Goal: Transaction & Acquisition: Purchase product/service

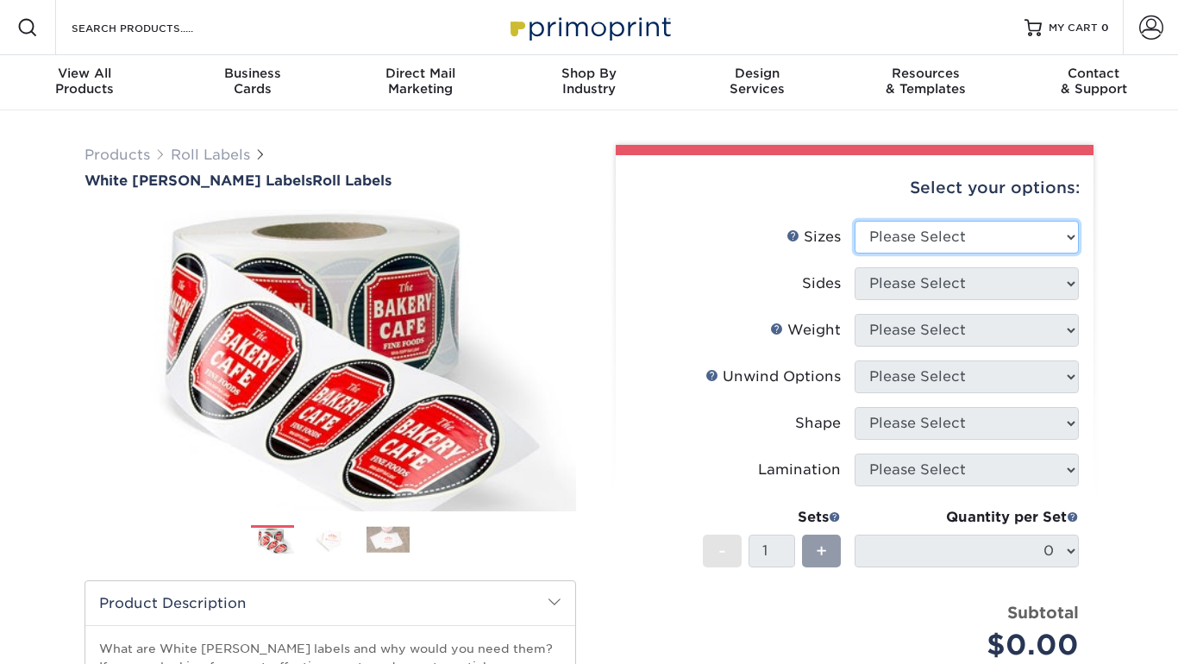
click at [854, 221] on select "Please Select 1" x 1" 1" x 2" 1" x 2.5" 1" x 3" 1.5" x 1.5" 1.5" x 2.5" 1.5" x …" at bounding box center [966, 237] width 224 height 33
select select "2.00x4.00"
click option "2" x 4"" at bounding box center [0, 0] width 0 height 0
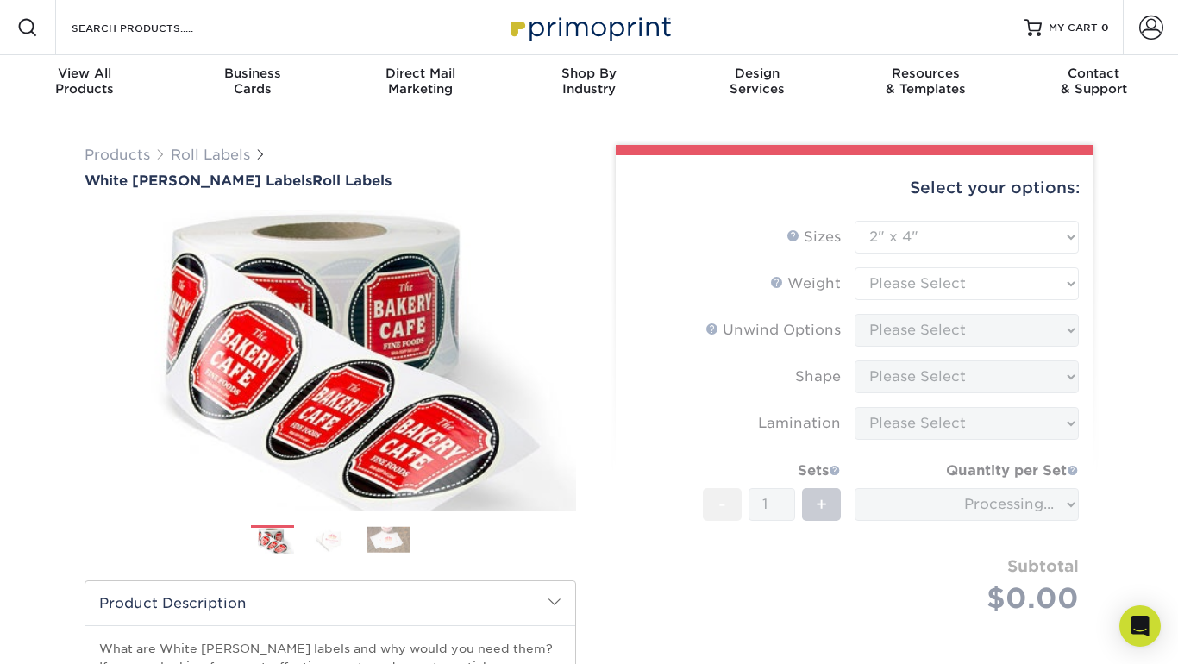
click at [964, 286] on form "Sizes Help Sizes Please Select 1" x 1" 1" x 2" 1" x 2.5" 1" x 3" 1.5" x 1.5" 1.…" at bounding box center [854, 438] width 450 height 434
click at [957, 278] on form "Sizes Help Sizes Please Select 1" x 1" 1" x 2" 1" x 2.5" 1" x 3" 1.5" x 1.5" 1.…" at bounding box center [854, 438] width 450 height 434
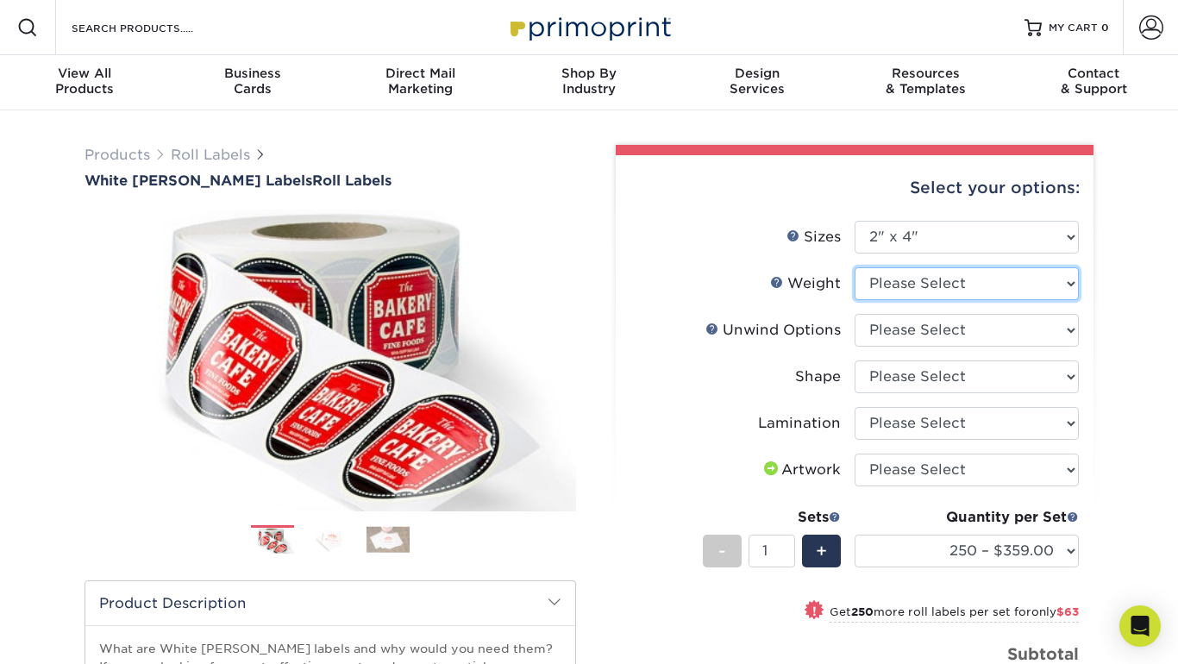
select select "WHBOPP"
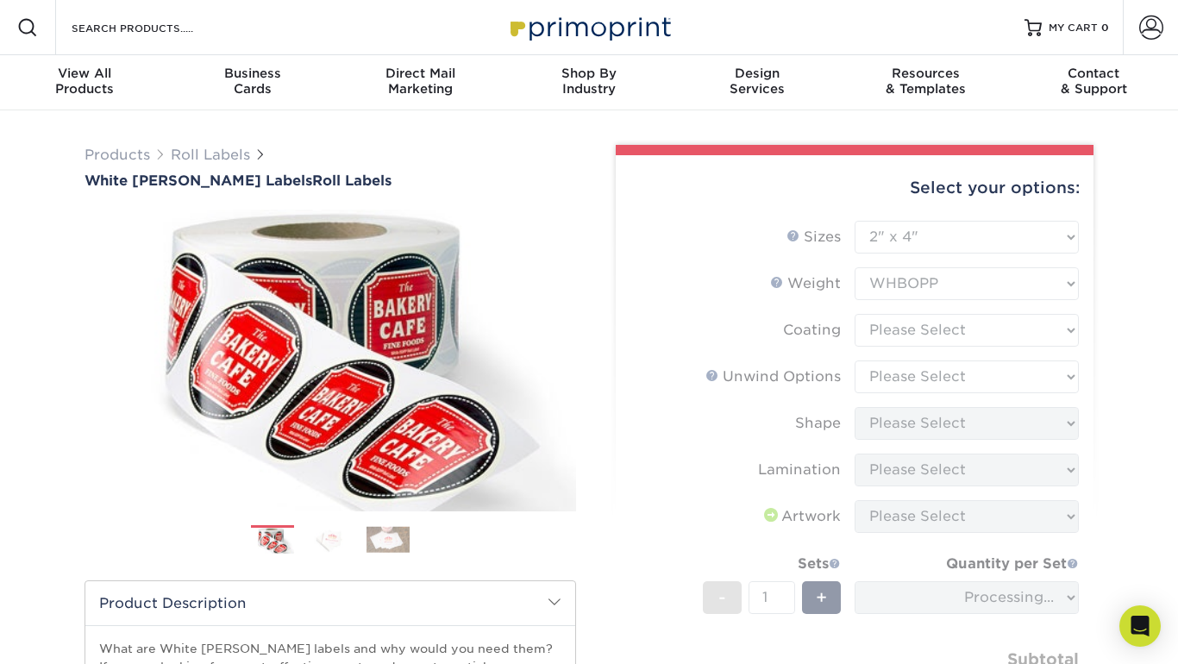
click at [937, 330] on form "Sizes Help Sizes Please Select 1" x 1" 1" x 2" 1" x 2.5" 1" x 3" 1.5" x 1.5" 1.…" at bounding box center [854, 484] width 450 height 527
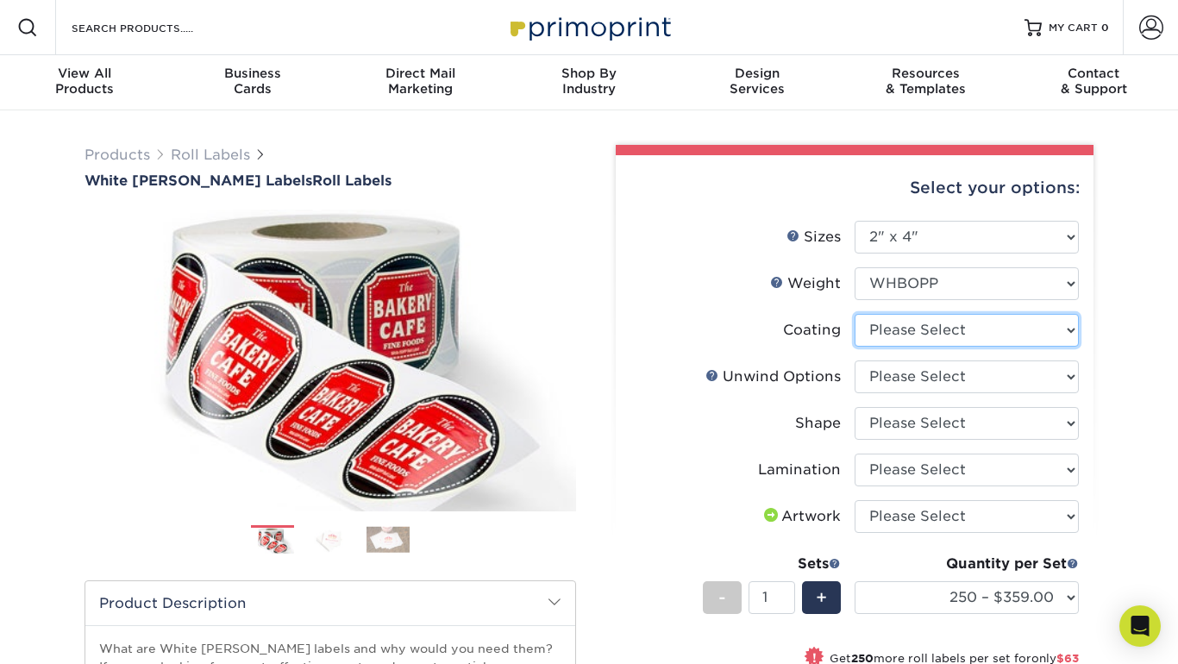
select select "3e7618de-abca-4bda-9f97-8b9129e913d8"
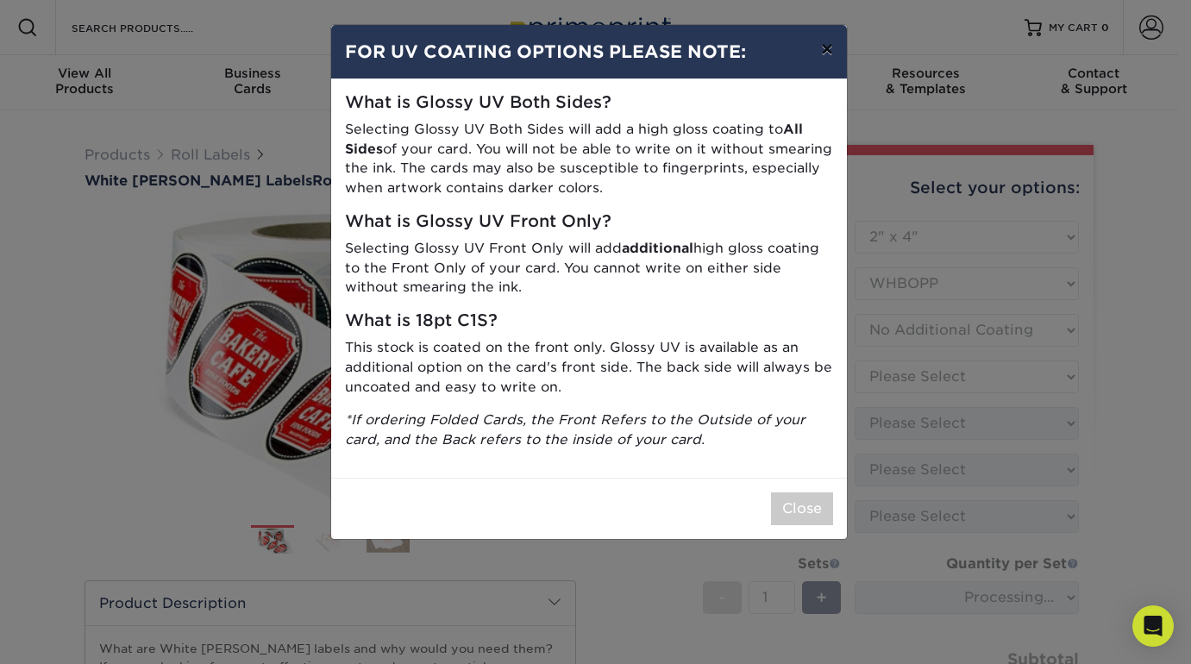
click at [829, 51] on button "×" at bounding box center [827, 49] width 40 height 48
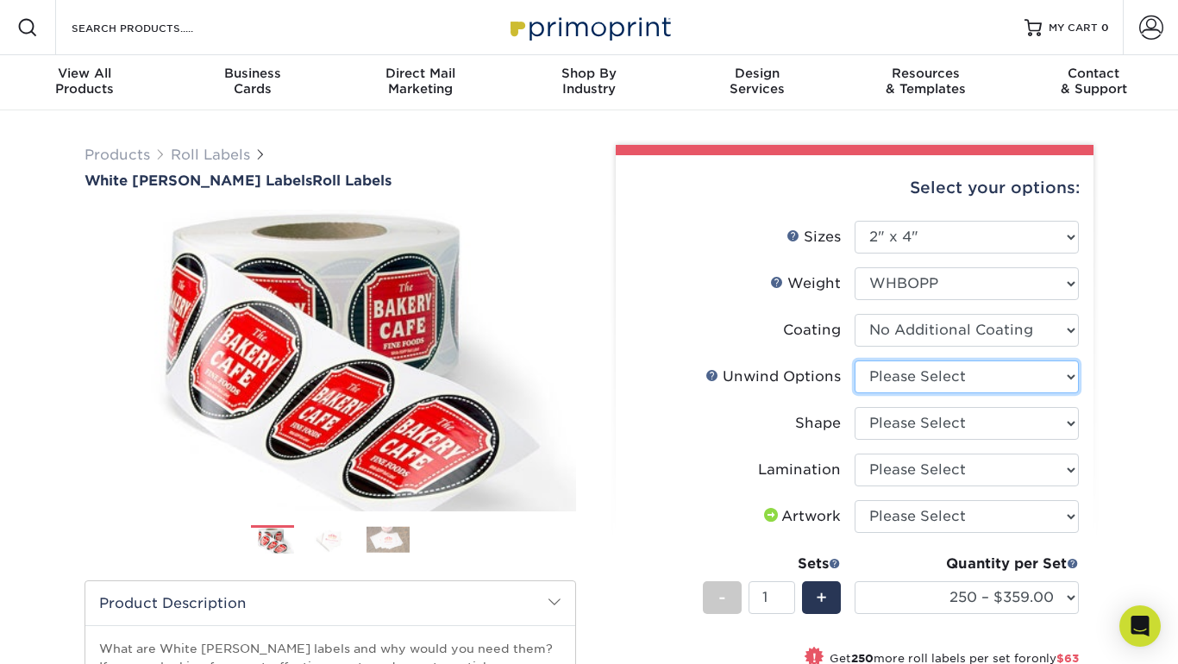
select select "a1149bbd-f1ff-4ee8-b7b7-c656c29710cd"
click option "Off Right (Direction #3)" at bounding box center [0, 0] width 0 height 0
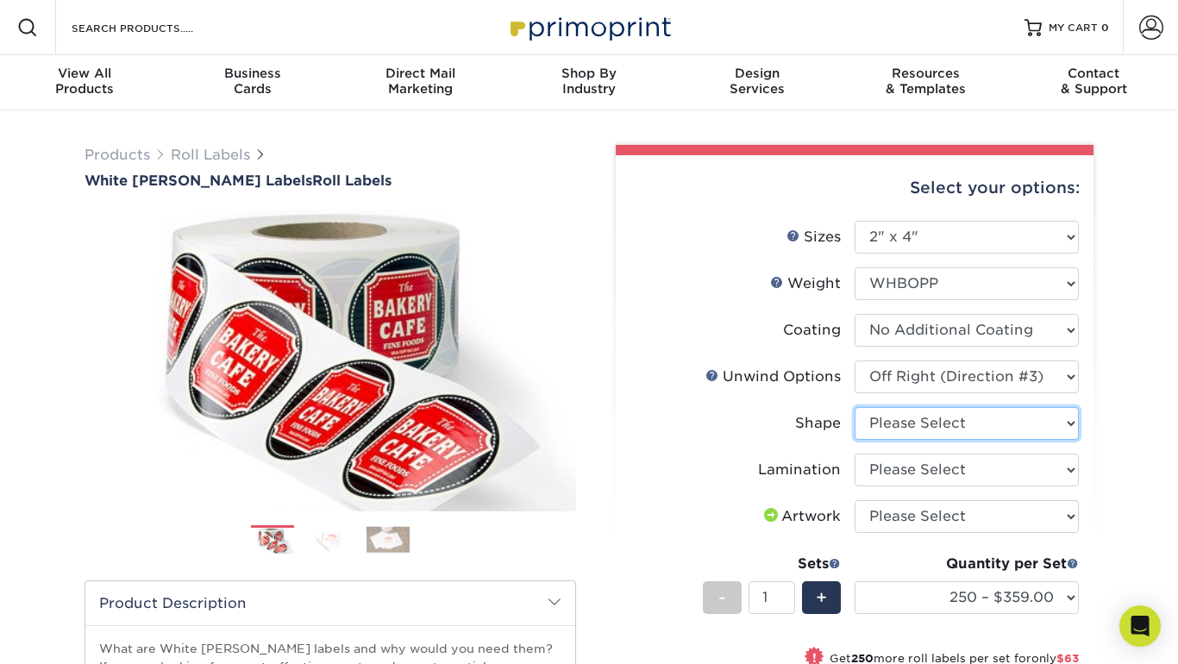
select select "ee567ae7-d0e9-47ca-830a-b172c097b44f"
click option "Rectangle" at bounding box center [0, 0] width 0 height 0
select select "ccacb42f-45f7-42d3-bbd3-7c8421cf37f0"
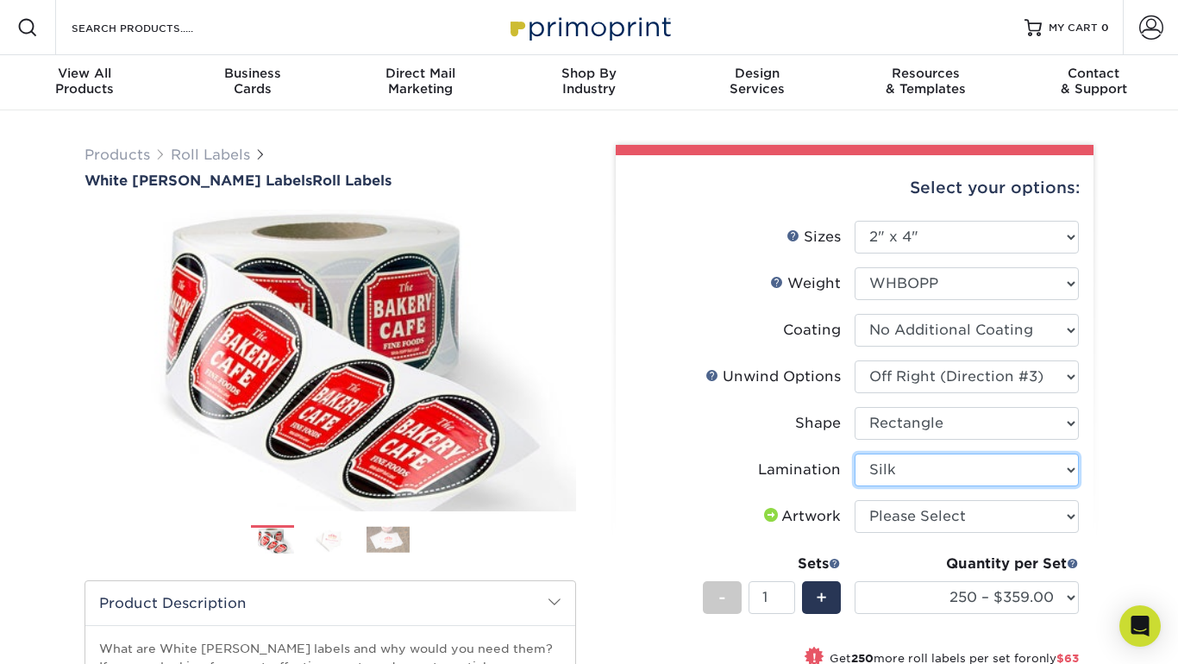
click option "Silk" at bounding box center [0, 0] width 0 height 0
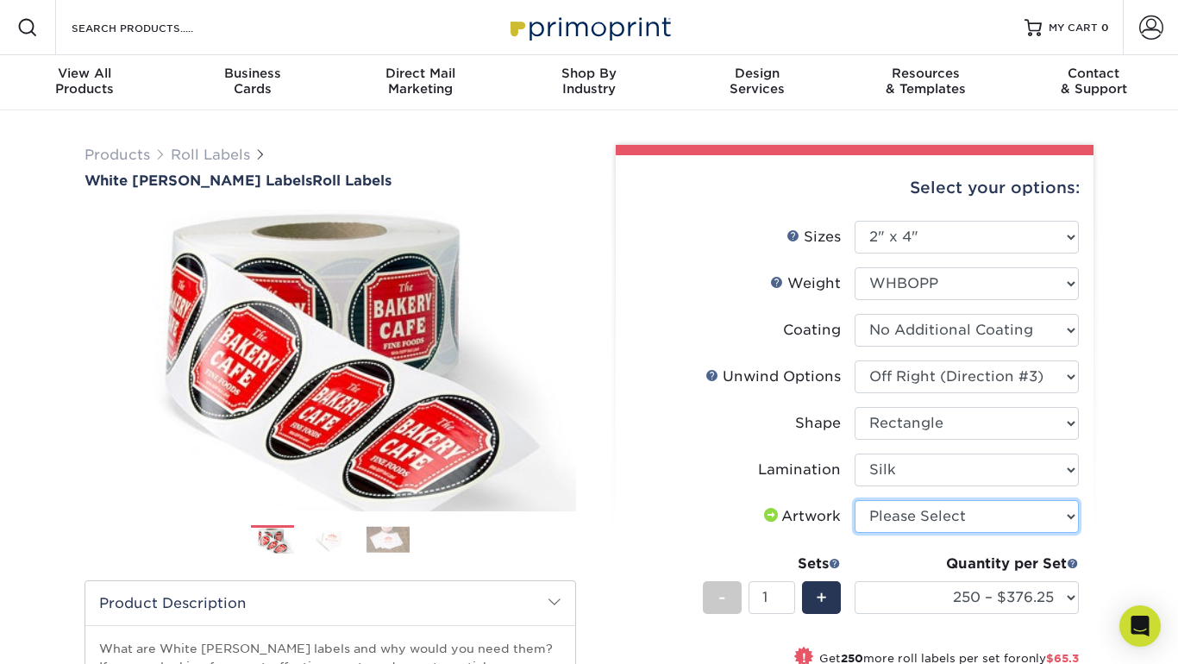
select select "upload"
click option "I will upload files" at bounding box center [0, 0] width 0 height 0
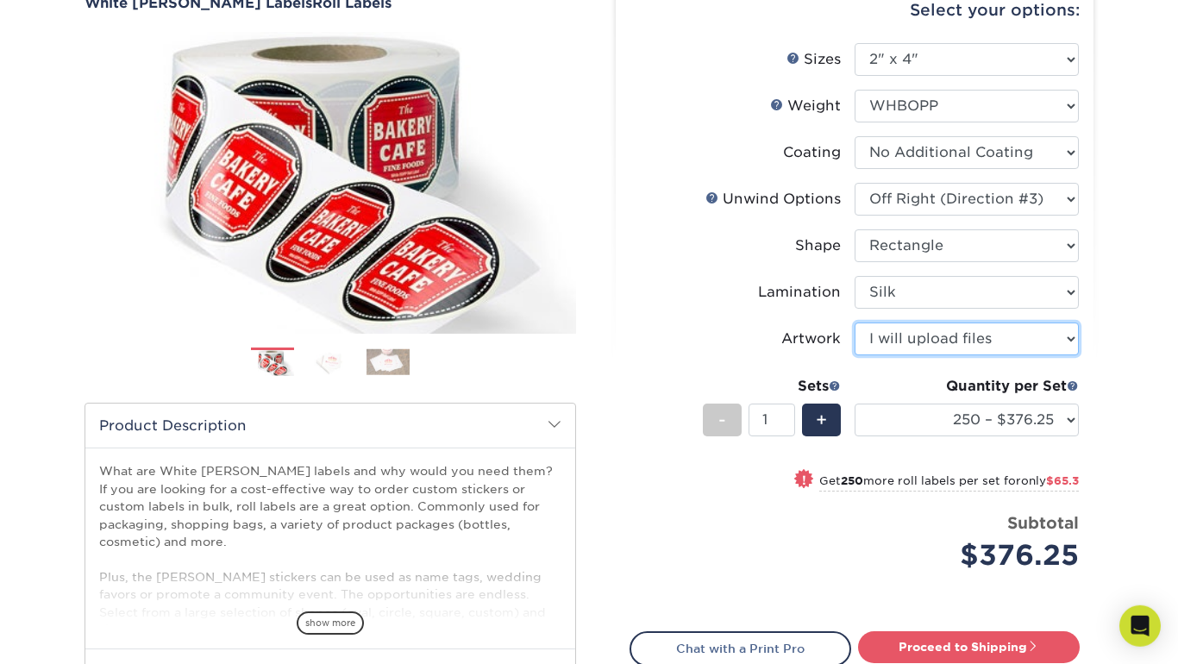
scroll to position [179, 0]
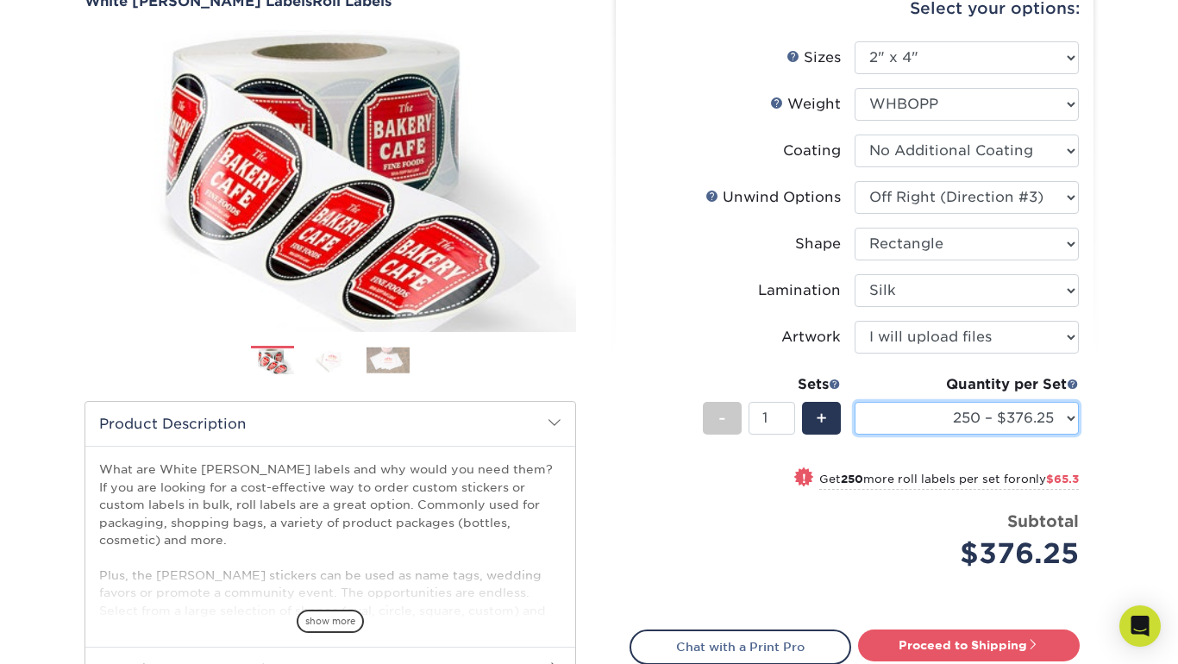
select select "5000 – $762.20"
click option "5000 – $762.20" at bounding box center [0, 0] width 0 height 0
